Goal: Download file/media

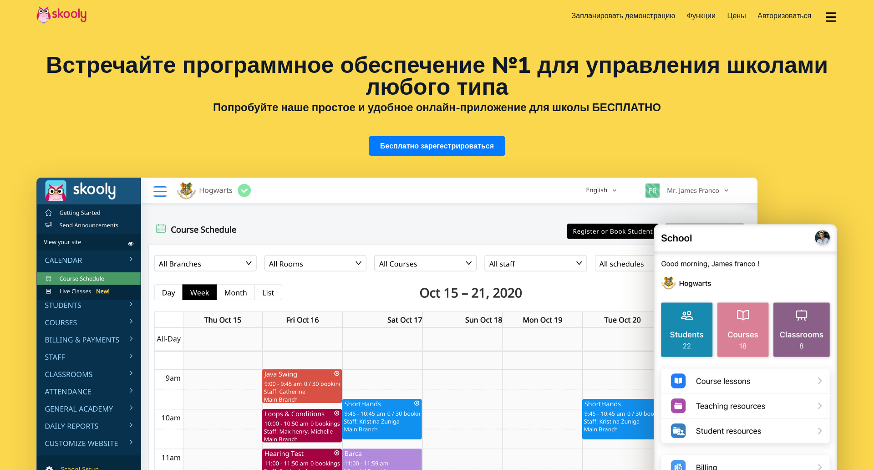
select select "ru"
click at [730, 15] on span "Цены" at bounding box center [736, 16] width 19 height 10
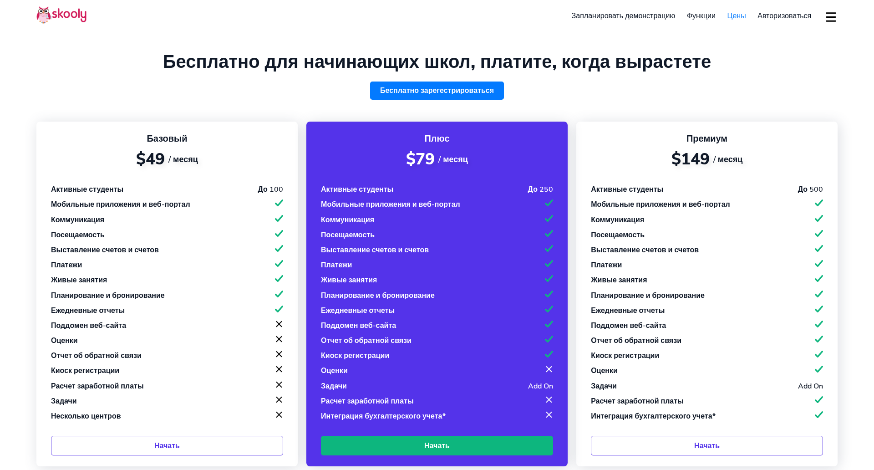
select select "ru"
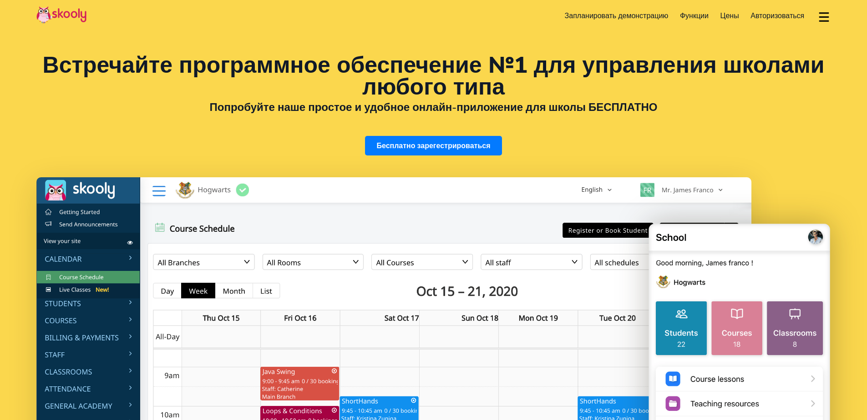
select select "ru"
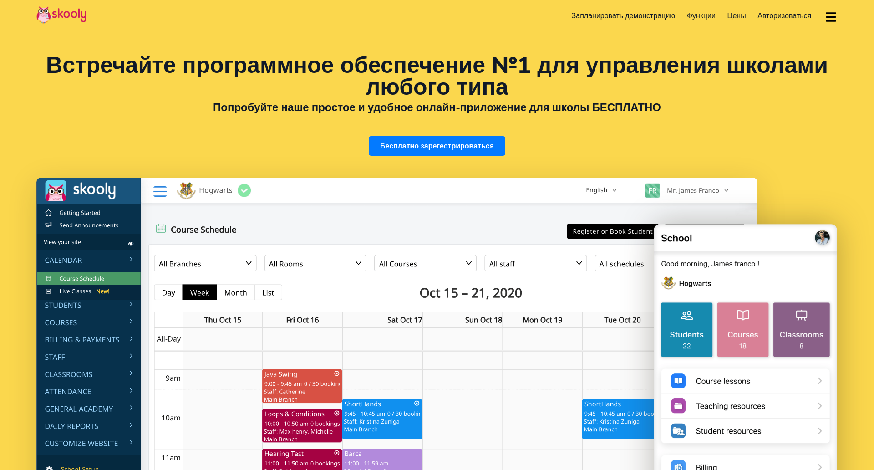
click at [732, 13] on span "Цены" at bounding box center [736, 16] width 19 height 10
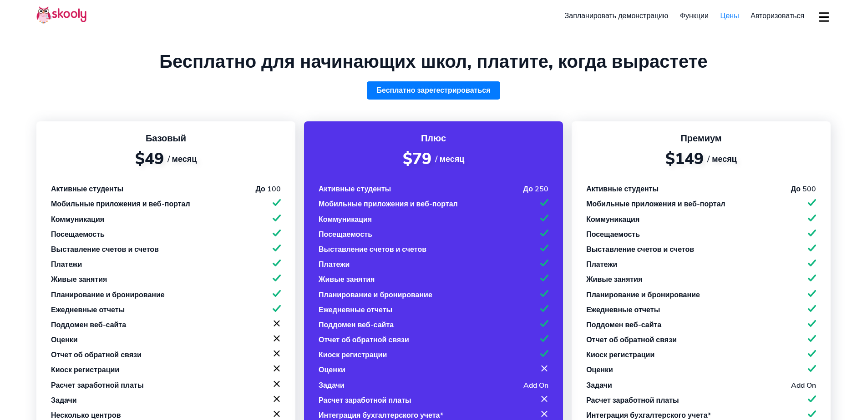
select select "ru"
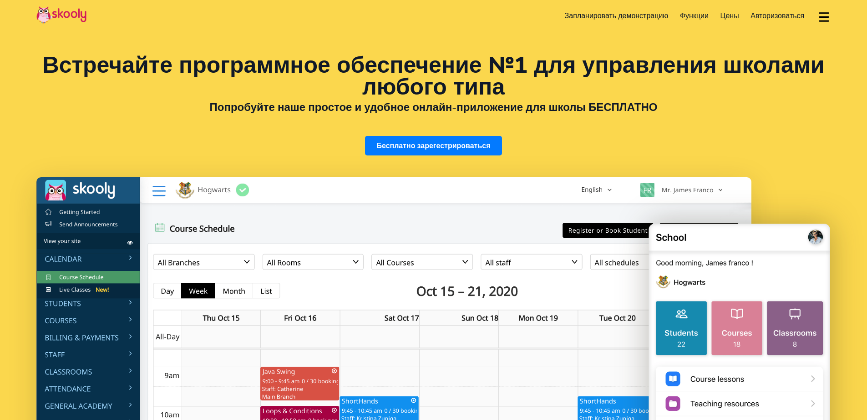
select select "ru"
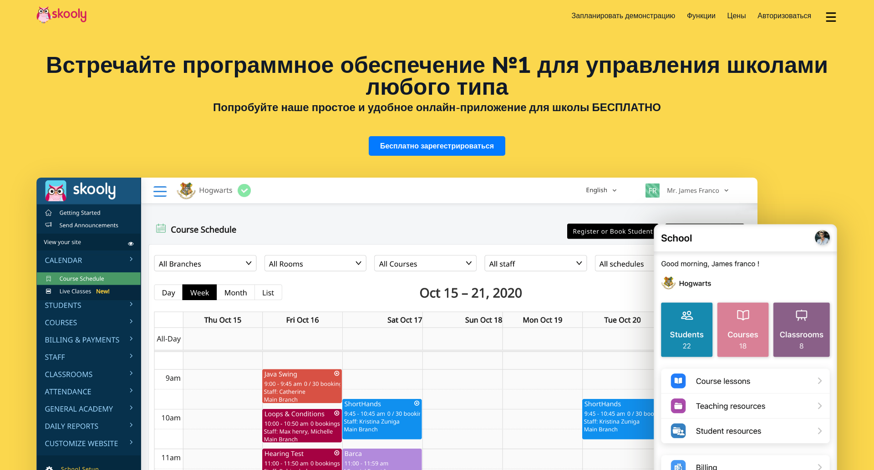
click at [826, 14] on button "dropdown menu" at bounding box center [830, 16] width 13 height 21
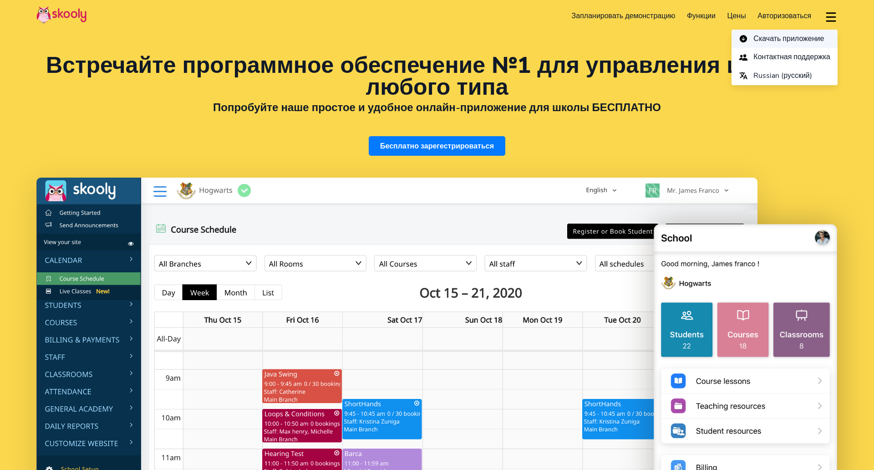
click at [803, 38] on span "Скачать приложение" at bounding box center [788, 38] width 71 height 13
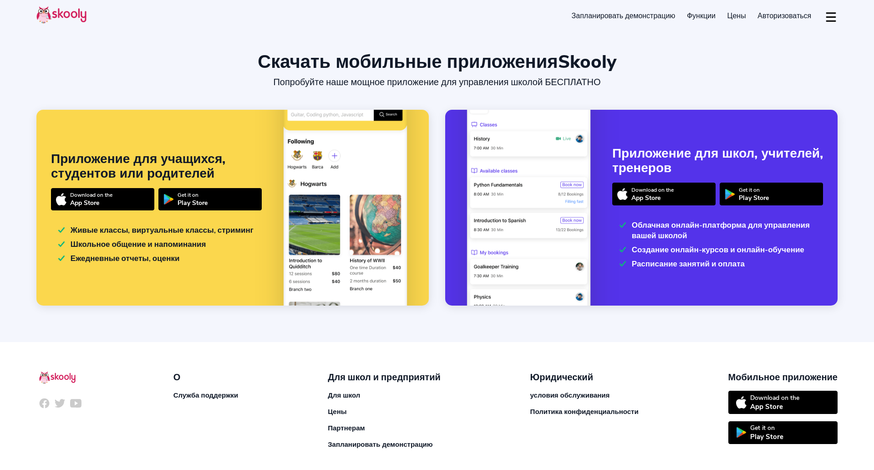
select select "ru"
click at [833, 22] on header "Бесплатно зарегестрироваться Запланировать демонстрацию Функции Посещаемость Вы…" at bounding box center [437, 16] width 874 height 32
click at [830, 19] on button "dropdown menu" at bounding box center [830, 16] width 13 height 21
click at [778, 15] on span "Авторизоваться" at bounding box center [784, 16] width 54 height 10
